Goal: Navigation & Orientation: Find specific page/section

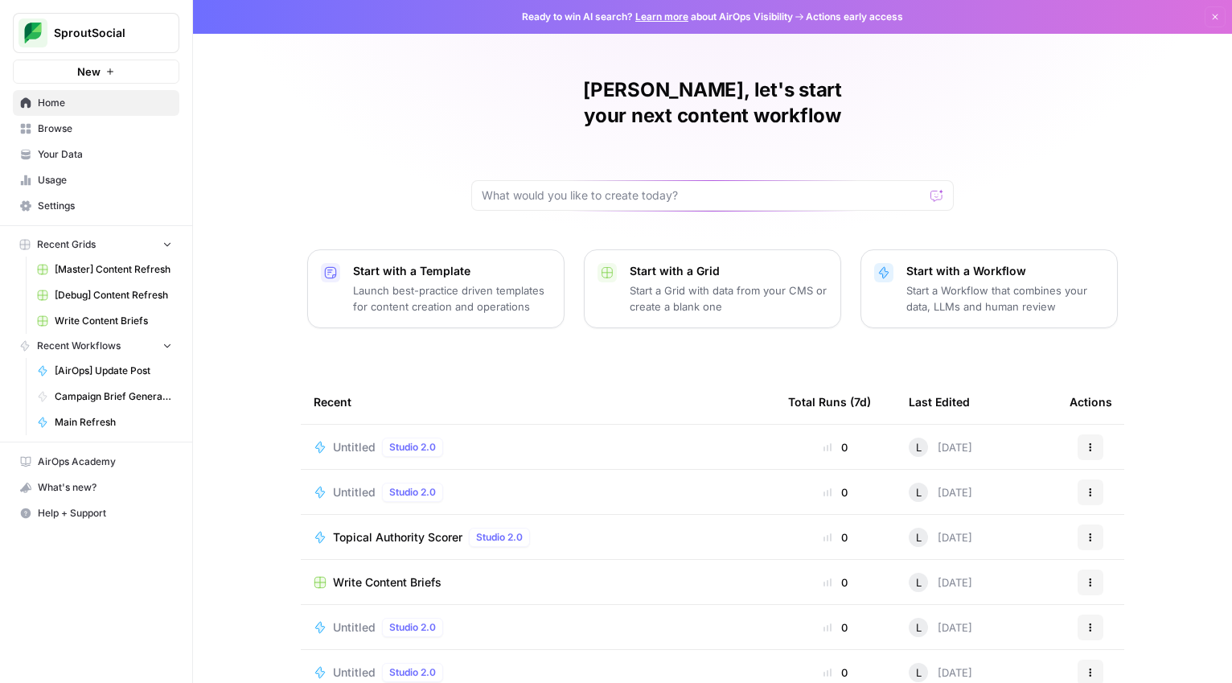
click at [93, 162] on link "Your Data" at bounding box center [96, 155] width 167 height 26
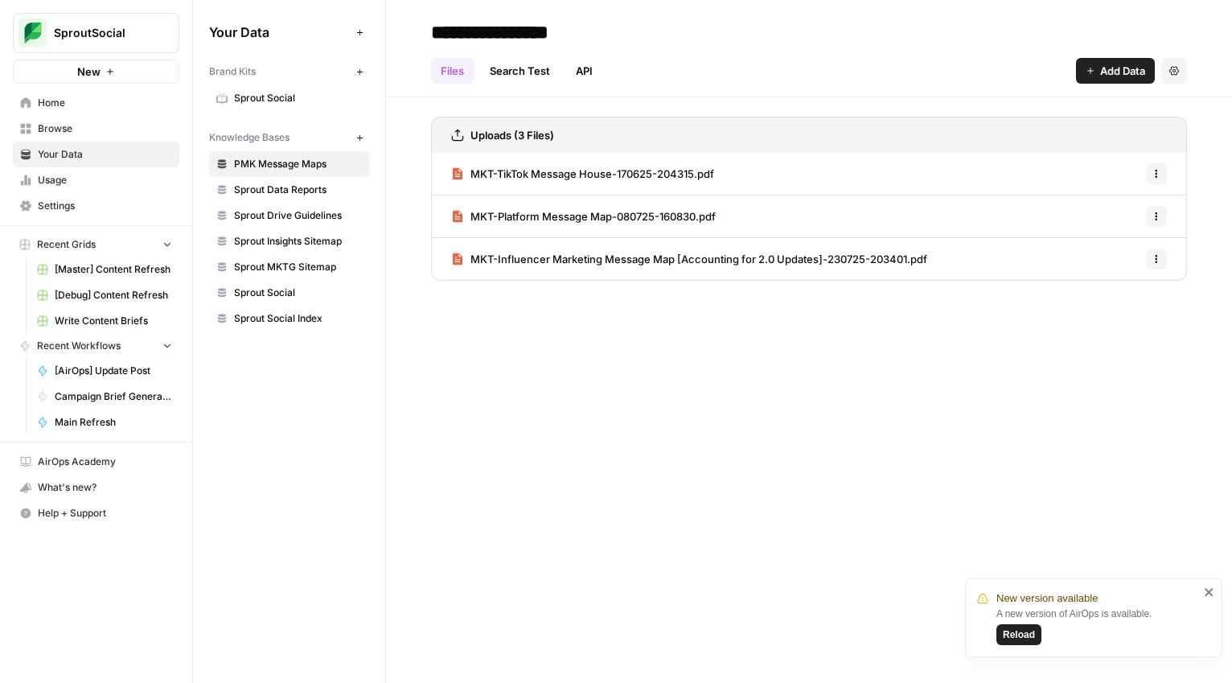
click at [272, 286] on span "Sprout Social" at bounding box center [298, 293] width 128 height 14
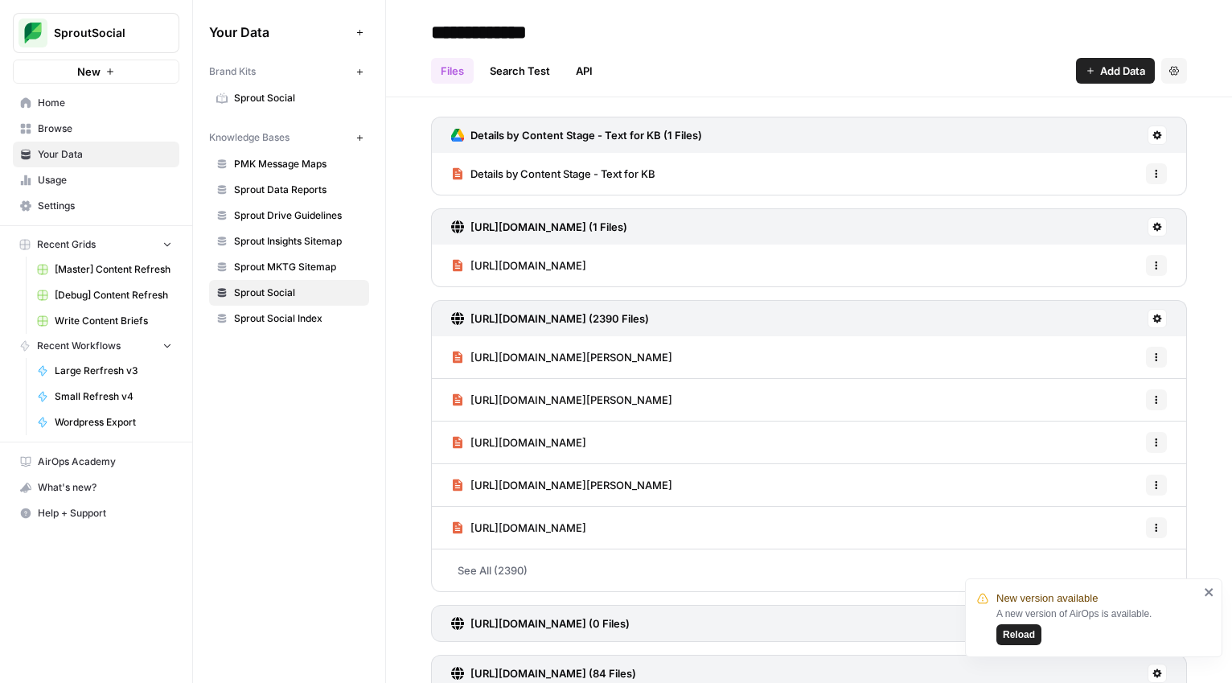
click at [290, 324] on span "Sprout Social Index" at bounding box center [298, 318] width 128 height 14
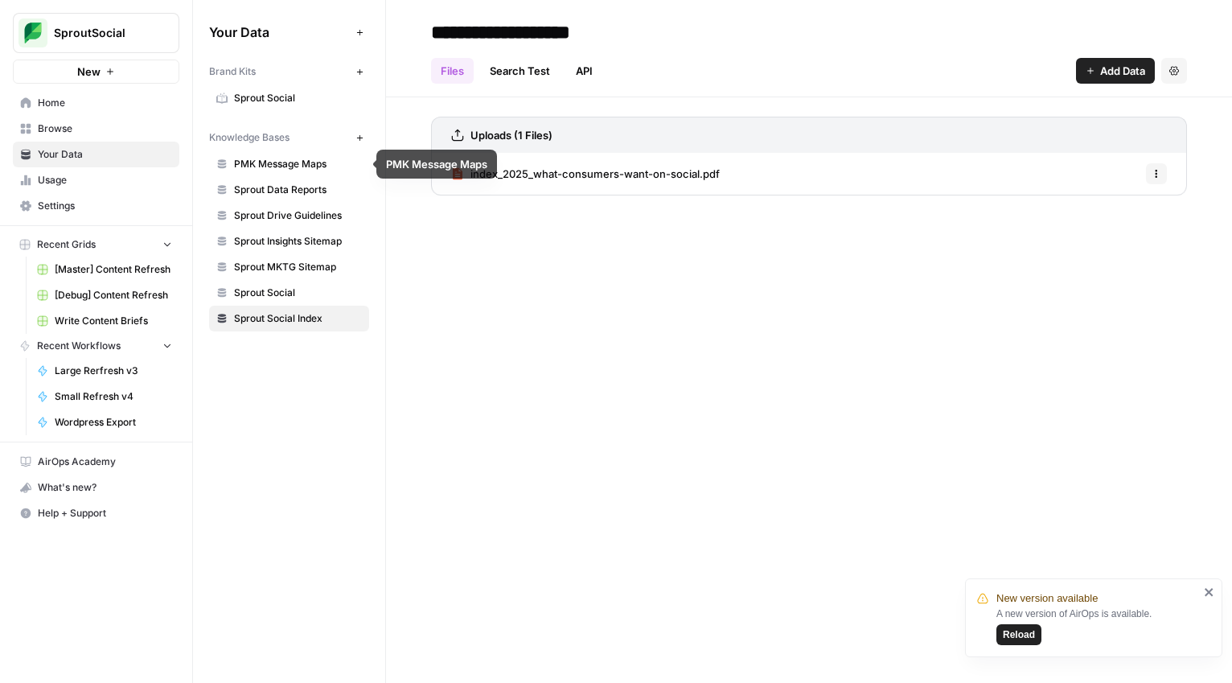
click at [279, 191] on span "Sprout Data Reports" at bounding box center [298, 190] width 128 height 14
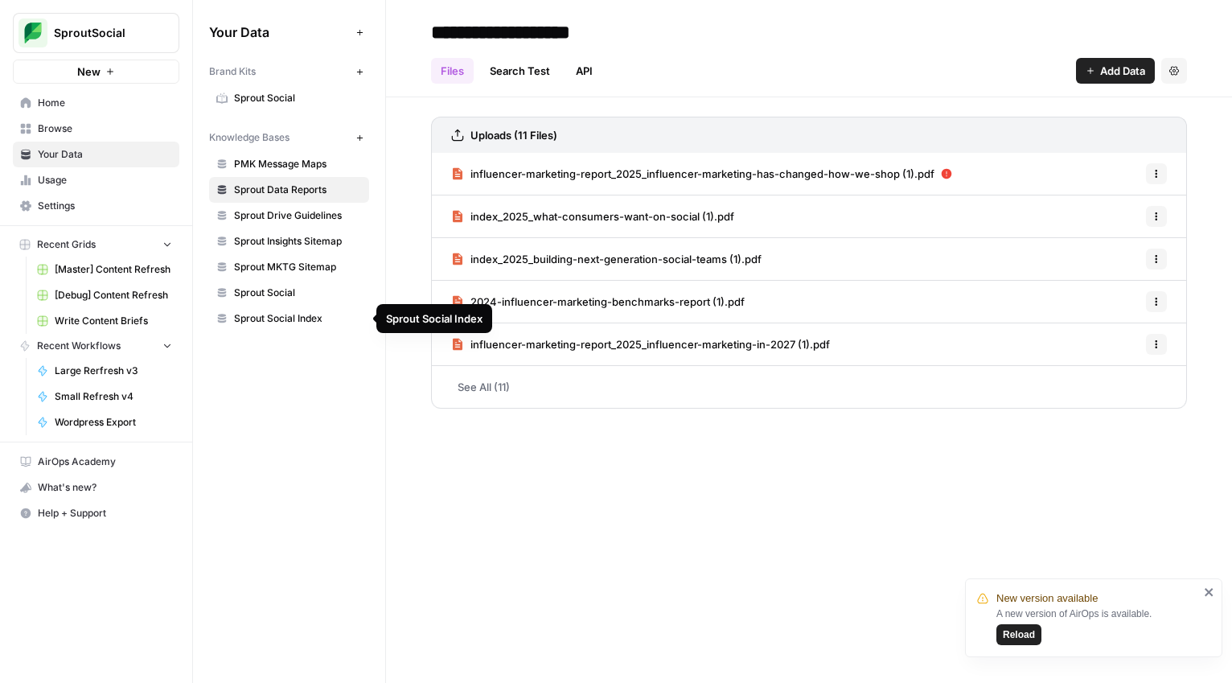
click at [277, 322] on span "Sprout Social Index" at bounding box center [298, 318] width 128 height 14
